Goal: Check status: Check status

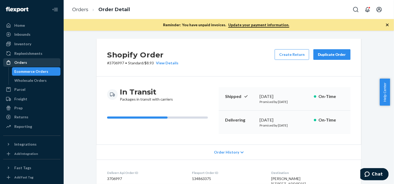
click at [30, 64] on div "Orders" at bounding box center [32, 62] width 56 height 7
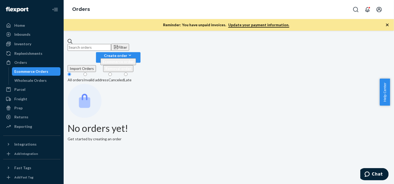
click at [111, 44] on input "text" at bounding box center [90, 47] width 44 height 7
paste input "3690860"
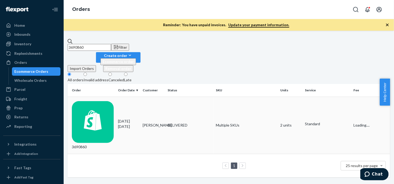
type input "3690860"
click at [100, 101] on div "3690860" at bounding box center [93, 125] width 42 height 49
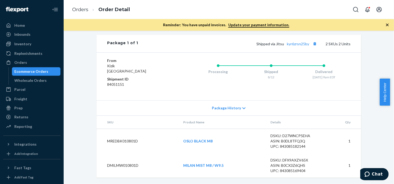
scroll to position [268, 0]
click at [32, 63] on div "Orders" at bounding box center [32, 62] width 56 height 7
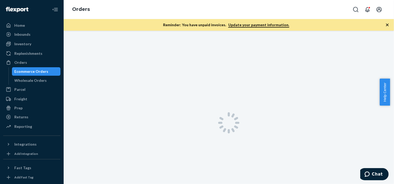
click at [148, 38] on div at bounding box center [229, 108] width 331 height 154
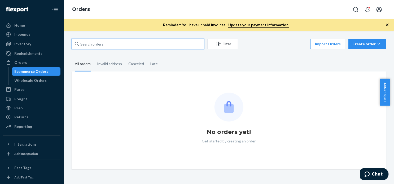
click at [148, 43] on input "text" at bounding box center [138, 44] width 133 height 11
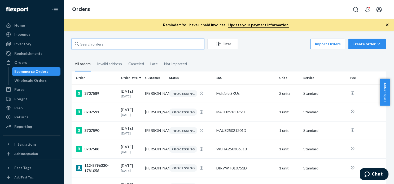
click at [109, 47] on input "text" at bounding box center [138, 44] width 133 height 11
paste input "3706997"
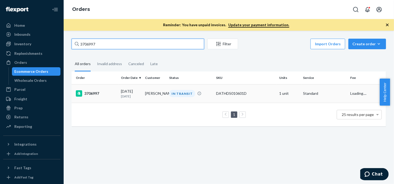
type input "3706997"
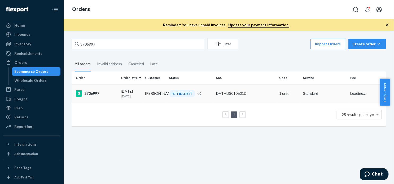
click at [99, 93] on div "3706997" at bounding box center [96, 94] width 41 height 6
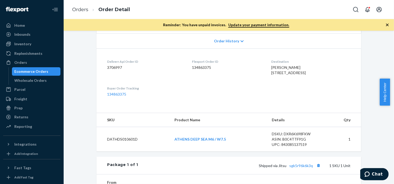
scroll to position [111, 0]
click at [31, 64] on div "Orders" at bounding box center [32, 62] width 56 height 7
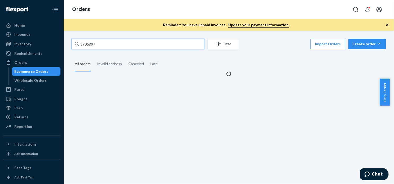
click at [130, 46] on input "3706997" at bounding box center [138, 44] width 133 height 11
click at [131, 44] on input "3706997" at bounding box center [138, 44] width 133 height 11
paste input "682876"
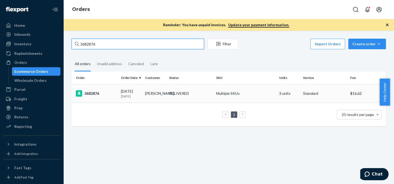
type input "3682876"
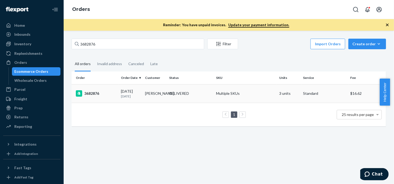
click at [100, 93] on div "3682876" at bounding box center [96, 94] width 41 height 6
